Goal: Task Accomplishment & Management: Complete application form

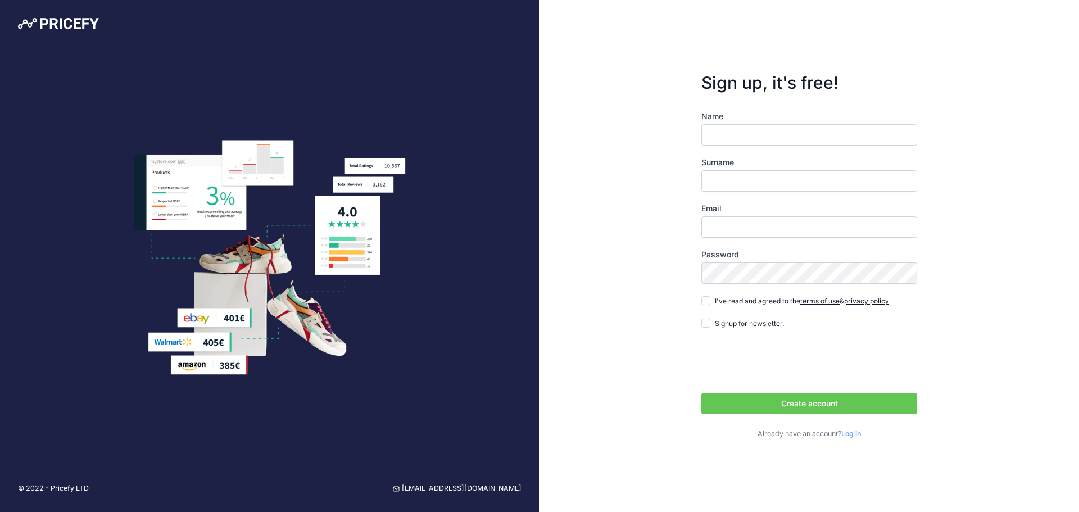
click at [788, 162] on label "Surname" at bounding box center [810, 162] width 216 height 11
click at [788, 170] on input "Surname" at bounding box center [810, 180] width 216 height 21
click at [804, 142] on input "Name" at bounding box center [810, 134] width 216 height 21
type input "francesco"
click at [780, 186] on input "Surname" at bounding box center [810, 180] width 216 height 21
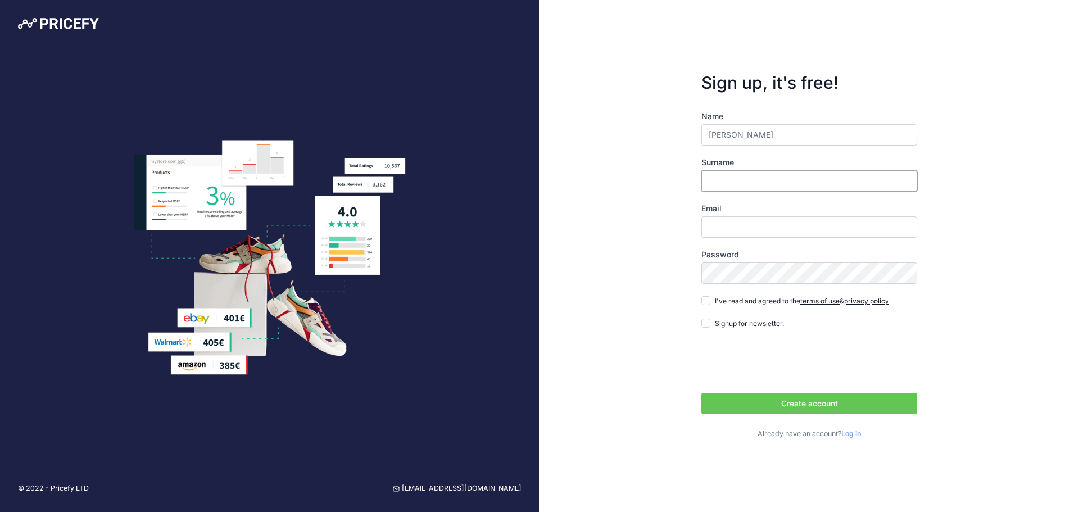
type input "FIORE"
click at [760, 227] on input "Email" at bounding box center [810, 226] width 216 height 21
type input "[PERSON_NAME][EMAIL_ADDRESS][DOMAIN_NAME]"
click at [704, 300] on input "I've read and agreed to the terms of use & privacy policy" at bounding box center [706, 300] width 9 height 9
checkbox input "true"
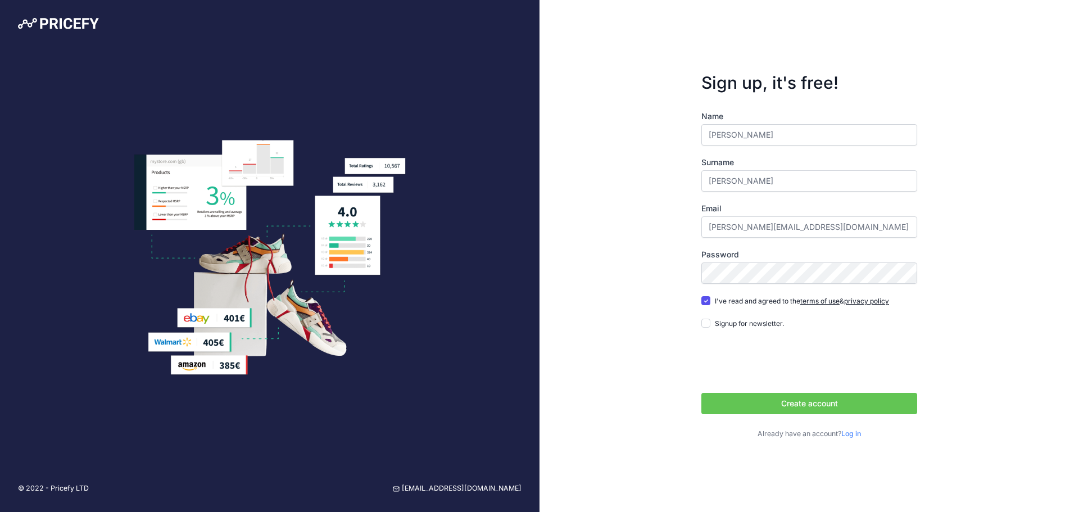
click at [751, 409] on button "Create account" at bounding box center [810, 403] width 216 height 21
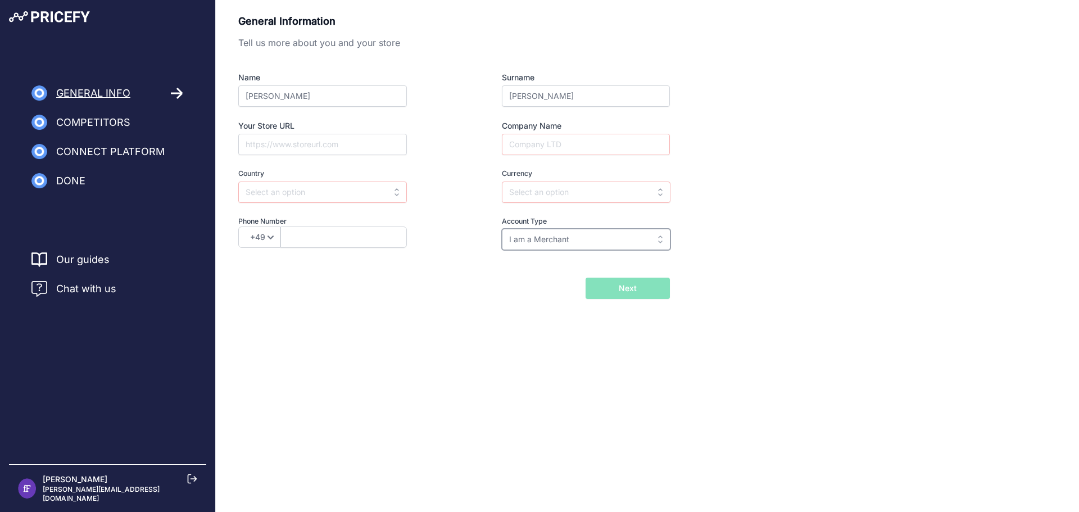
click at [600, 246] on input "I am a Merchant" at bounding box center [586, 239] width 169 height 21
click at [545, 284] on span "I am a Brand" at bounding box center [532, 285] width 47 height 10
type input "I am a Brand"
click at [568, 197] on input "text" at bounding box center [586, 192] width 169 height 21
click at [549, 211] on div "EUR" at bounding box center [572, 217] width 141 height 20
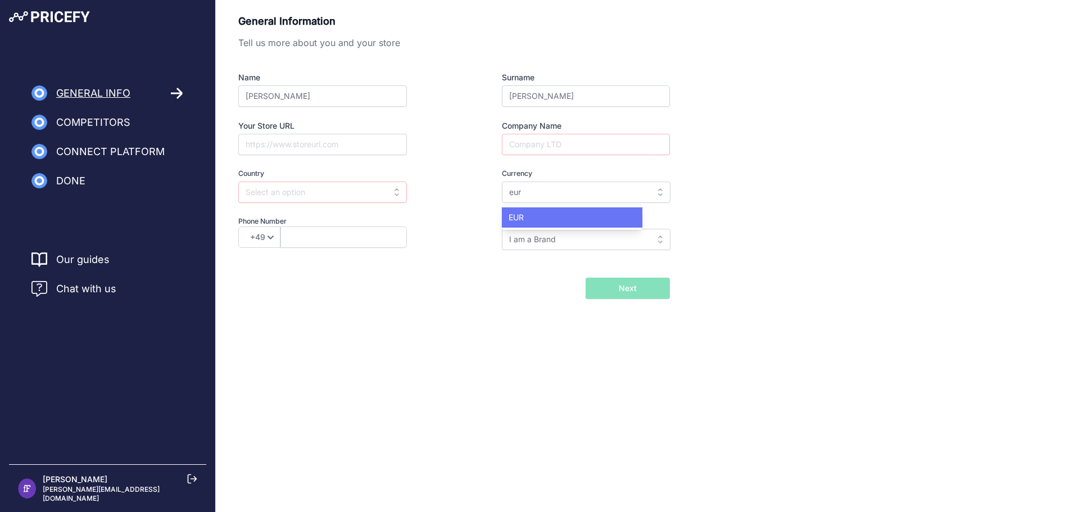
type input "EUR"
click at [572, 144] on input "Company Name" at bounding box center [586, 144] width 168 height 21
type input "mastelli"
click at [353, 147] on input "Your Store URL" at bounding box center [322, 144] width 169 height 21
click at [345, 201] on input "text" at bounding box center [322, 192] width 169 height 21
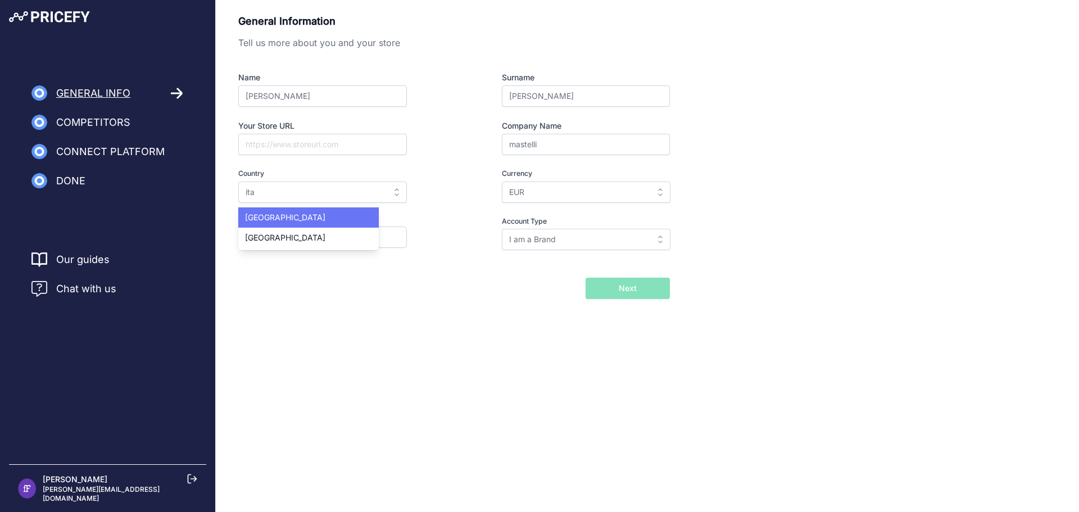
click at [322, 217] on div "[GEOGRAPHIC_DATA]" at bounding box center [308, 217] width 141 height 20
type input "[GEOGRAPHIC_DATA]"
select select "39"
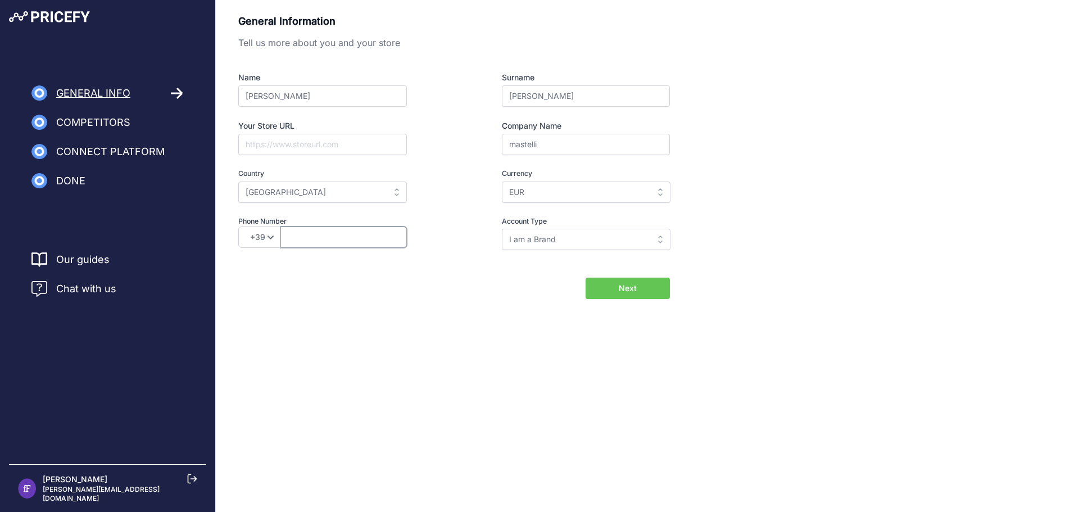
click at [320, 233] on input "text" at bounding box center [344, 237] width 127 height 21
paste input "L’obiettivo è monitorare in maniera continua una serie di siti per analizzare l…"
drag, startPoint x: 320, startPoint y: 233, endPoint x: 227, endPoint y: 238, distance: 92.9
click at [227, 238] on div "General Information Tell us more about you and your store Name [PERSON_NAME] Su…" at bounding box center [648, 156] width 864 height 286
type input "."
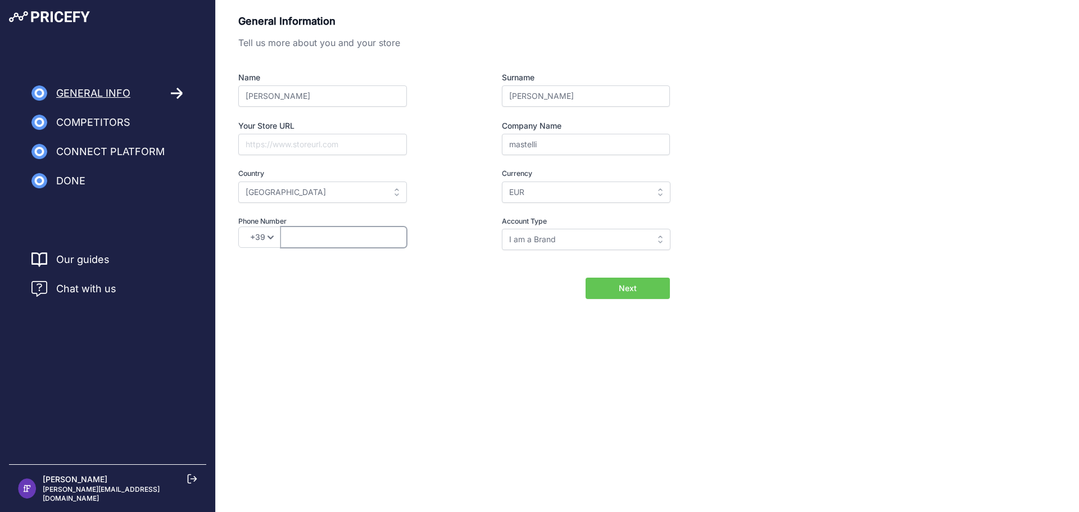
click at [333, 239] on input "text" at bounding box center [344, 237] width 127 height 21
click at [307, 233] on input "[PHONE_NUMBER]" at bounding box center [344, 237] width 127 height 21
type input "[PHONE_NUMBER]"
click at [624, 289] on span "Next" at bounding box center [628, 288] width 18 height 11
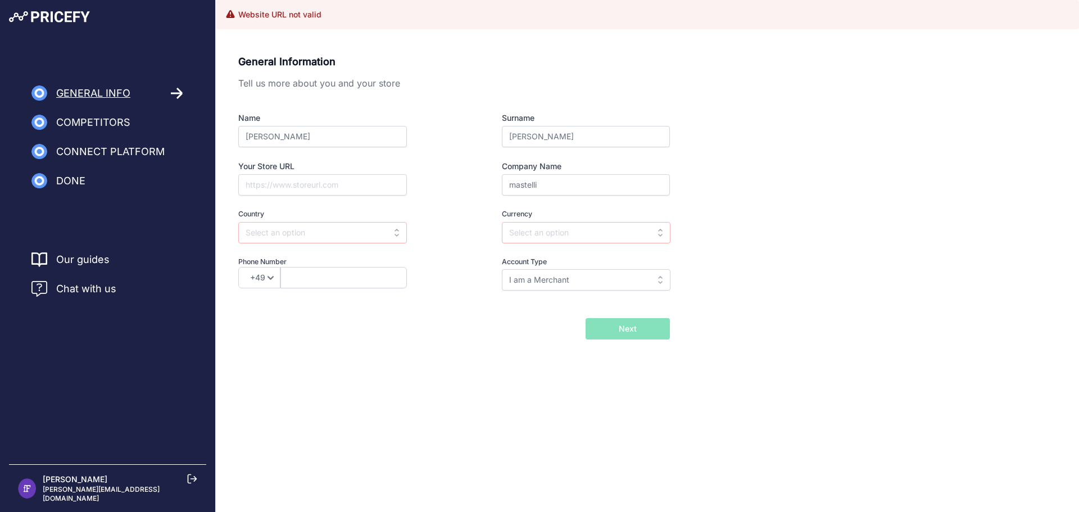
drag, startPoint x: 255, startPoint y: 16, endPoint x: 346, endPoint y: 15, distance: 91.6
click at [346, 15] on div "Website URL not valid" at bounding box center [648, 14] width 846 height 11
drag, startPoint x: 255, startPoint y: 82, endPoint x: 453, endPoint y: 92, distance: 198.2
click at [453, 92] on div "General Information Tell us more about you and your store Name francesco Surnam…" at bounding box center [454, 180] width 432 height 253
click at [306, 188] on input "Your Store URL" at bounding box center [322, 184] width 169 height 21
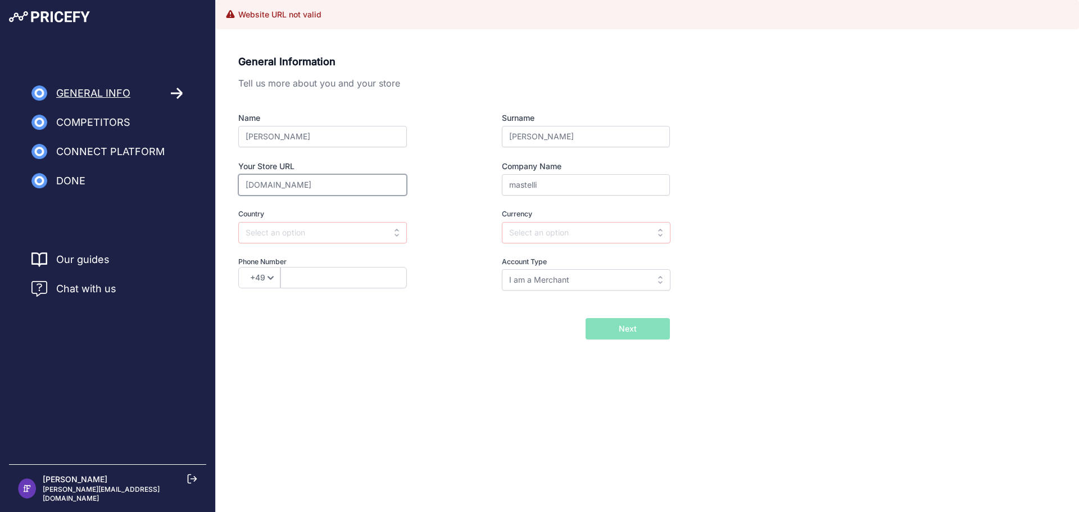
type input "www.mastelli.com"
click at [553, 241] on input "text" at bounding box center [586, 232] width 169 height 21
type input "i"
click at [546, 263] on div "EUR" at bounding box center [572, 258] width 141 height 20
type input "EUR"
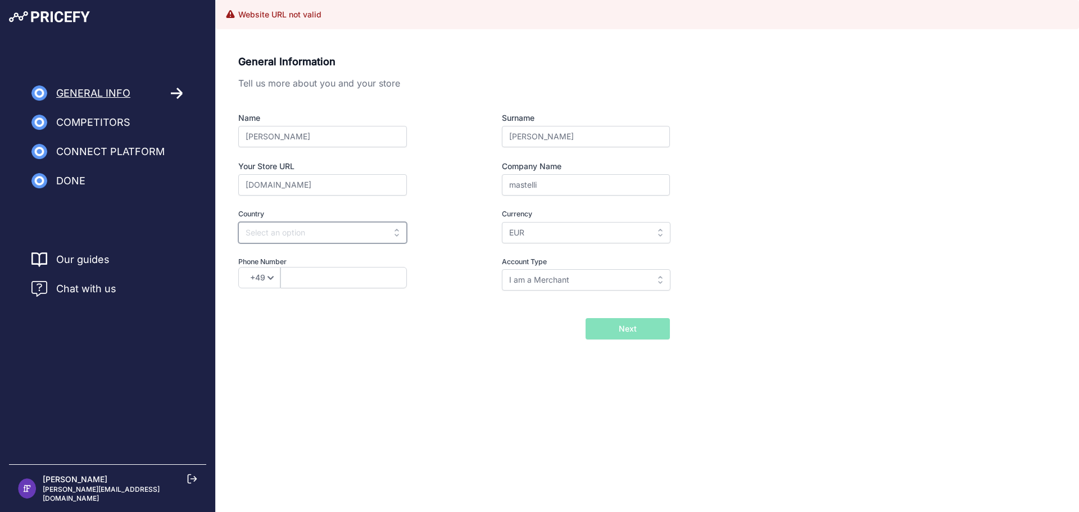
click at [356, 238] on input "text" at bounding box center [322, 232] width 169 height 21
click at [277, 251] on div "[GEOGRAPHIC_DATA]" at bounding box center [308, 258] width 141 height 20
type input "[GEOGRAPHIC_DATA]"
select select "39"
click at [551, 279] on input "I am a Merchant" at bounding box center [586, 279] width 169 height 21
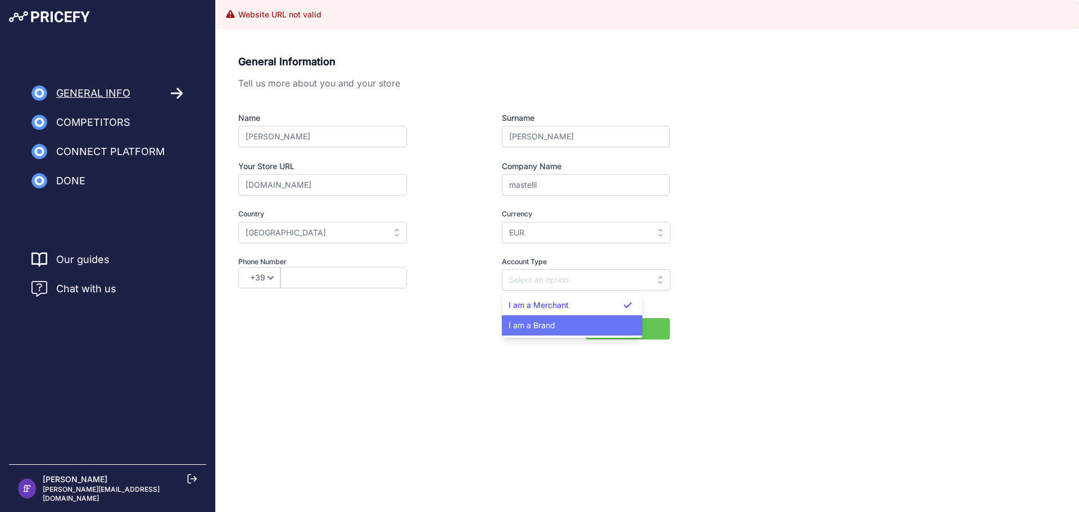
click at [532, 319] on div "I am a Brand" at bounding box center [572, 325] width 141 height 20
type input "I am a Brand"
click at [354, 278] on input "text" at bounding box center [344, 277] width 127 height 21
drag, startPoint x: 304, startPoint y: 278, endPoint x: 113, endPoint y: 296, distance: 192.1
click at [113, 296] on div "General Info Competitors Connect Platform" at bounding box center [539, 194] width 1079 height 389
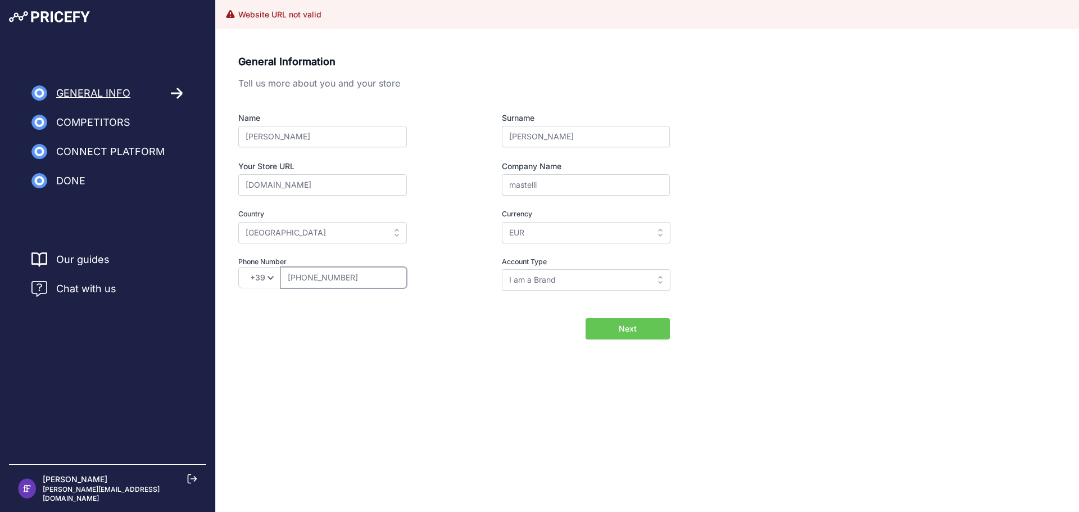
type input "[PHONE_NUMBER]"
click at [632, 331] on span "Next" at bounding box center [628, 328] width 18 height 11
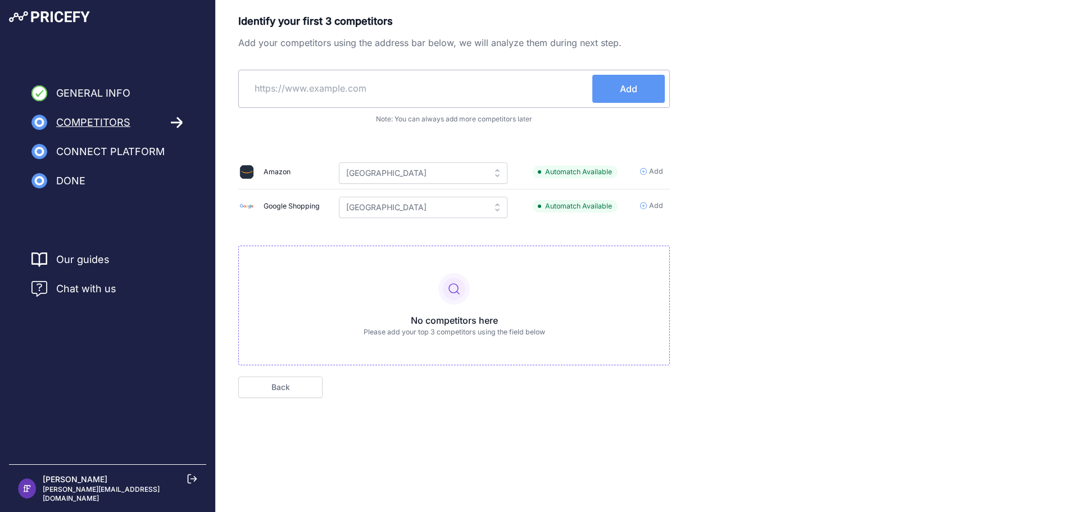
click at [354, 93] on input "text" at bounding box center [417, 88] width 349 height 27
